Goal: Book appointment/travel/reservation

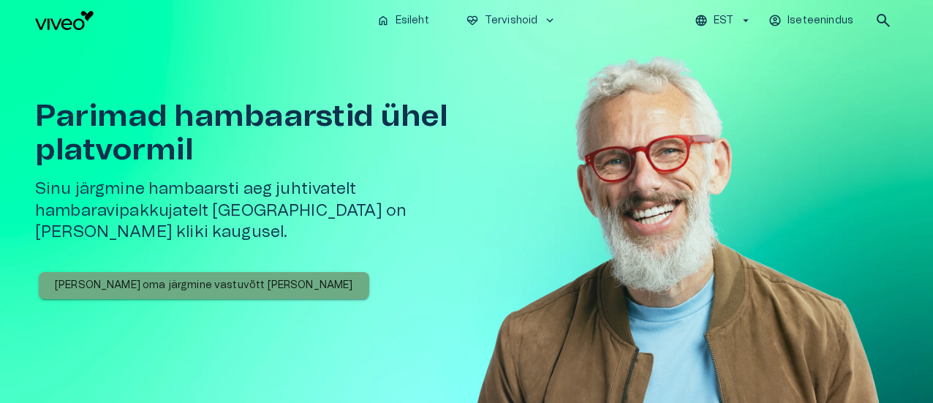
click at [234, 278] on p "[PERSON_NAME] oma järgmine vastuvõtt [PERSON_NAME]" at bounding box center [204, 285] width 298 height 15
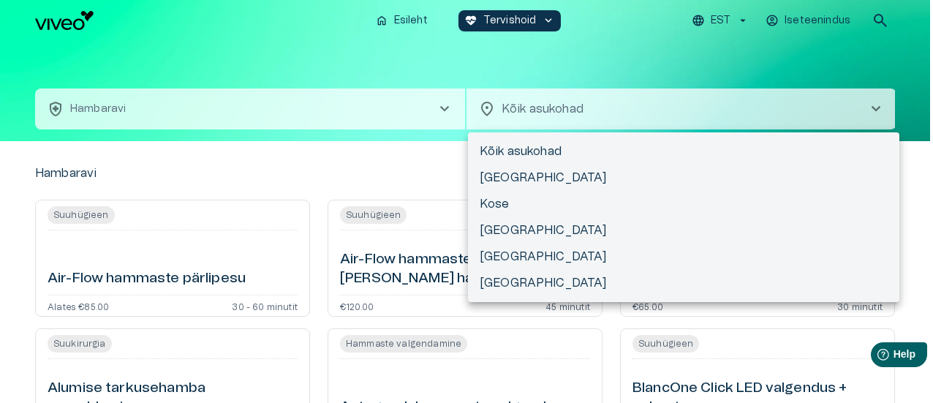
click at [585, 112] on body "Hindame teie privaatsust Kasutame küpsiseid teie sirvimiskogemuse parandamiseks…" at bounding box center [466, 201] width 933 height 403
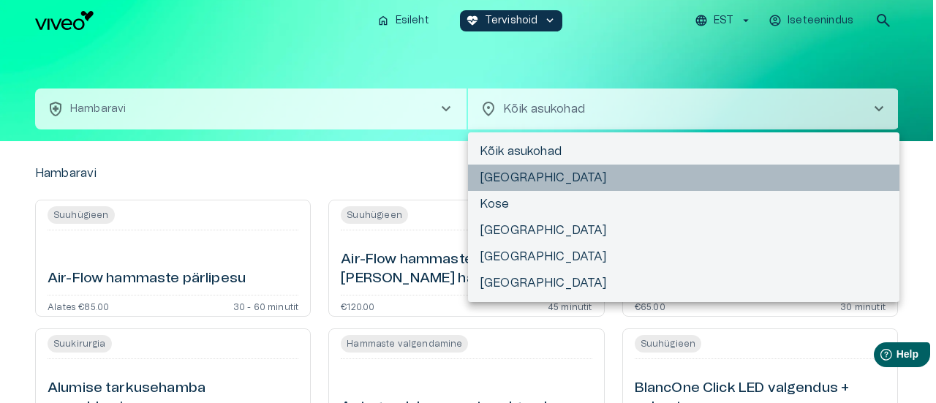
click at [533, 168] on li "[GEOGRAPHIC_DATA]" at bounding box center [683, 178] width 431 height 26
type input "**********"
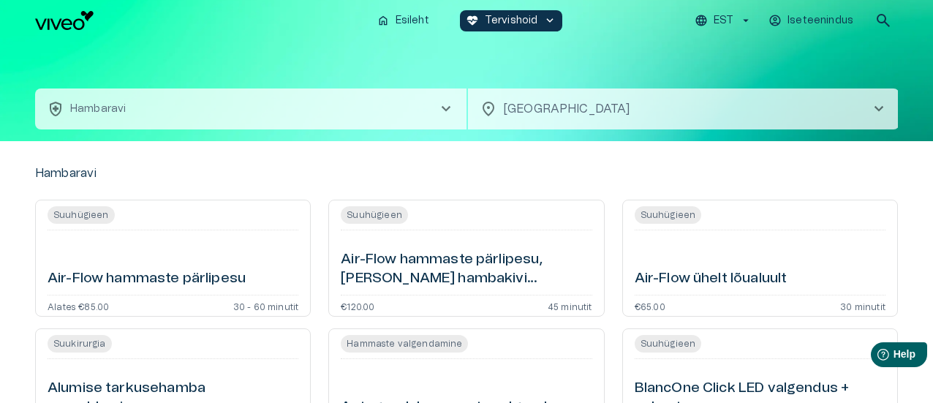
click at [531, 170] on div "Hambaravi" at bounding box center [466, 174] width 863 height 18
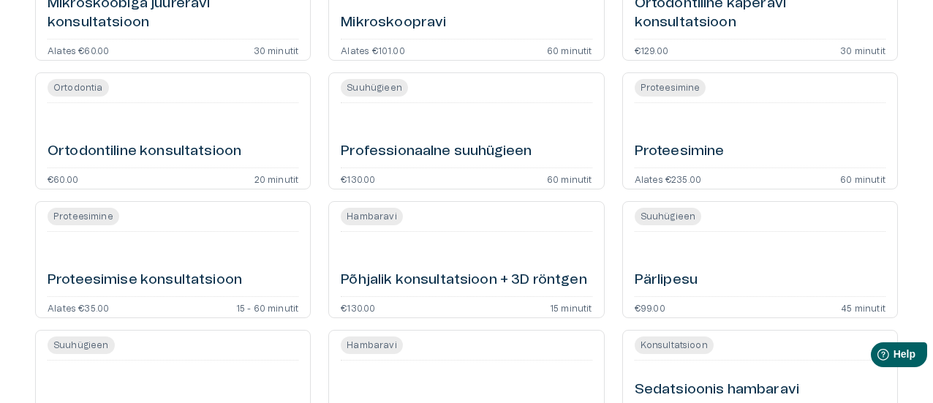
scroll to position [2574, 0]
